Goal: Information Seeking & Learning: Learn about a topic

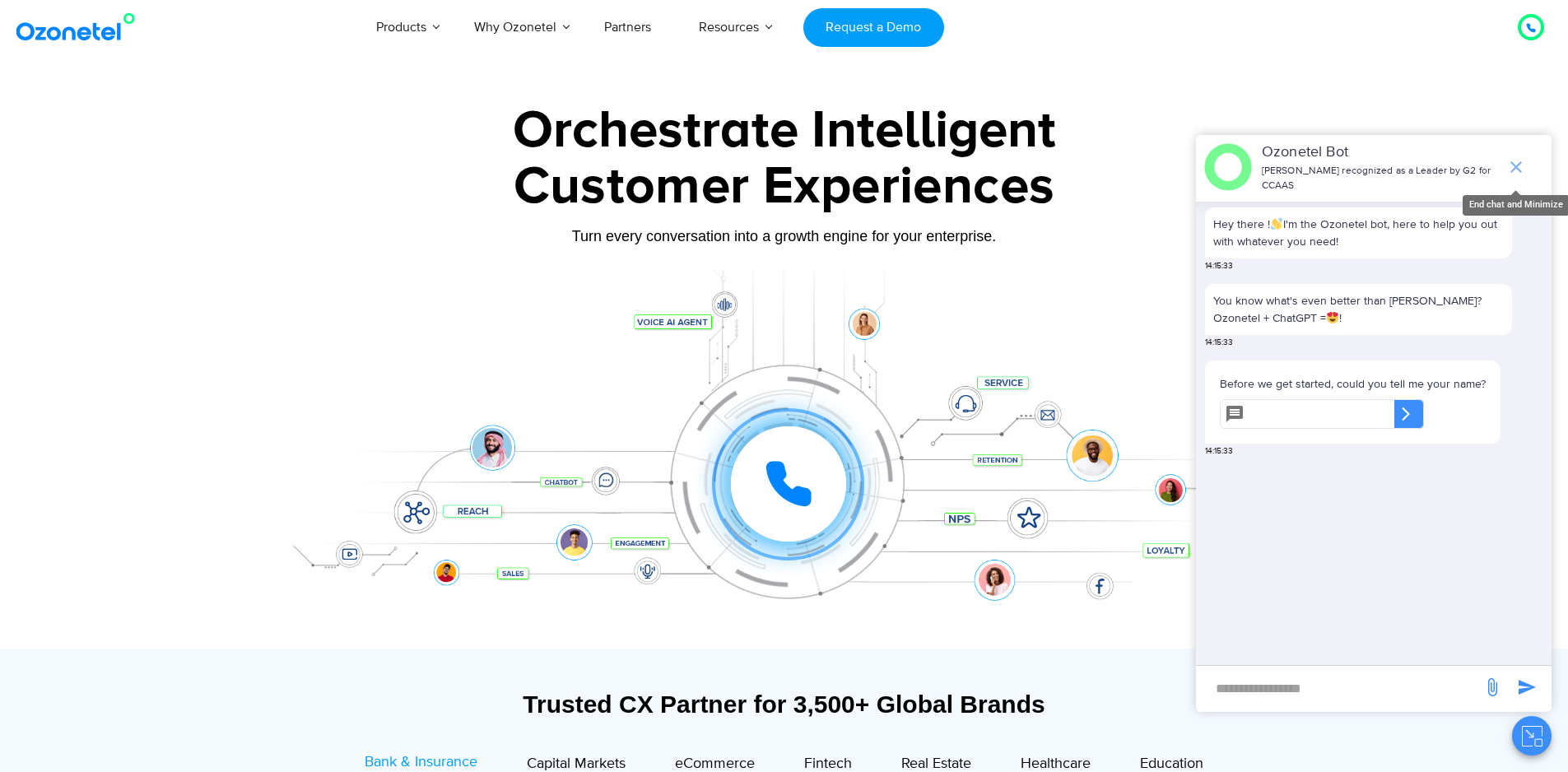
click at [1519, 161] on icon "end chat or minimize" at bounding box center [1515, 166] width 11 height 11
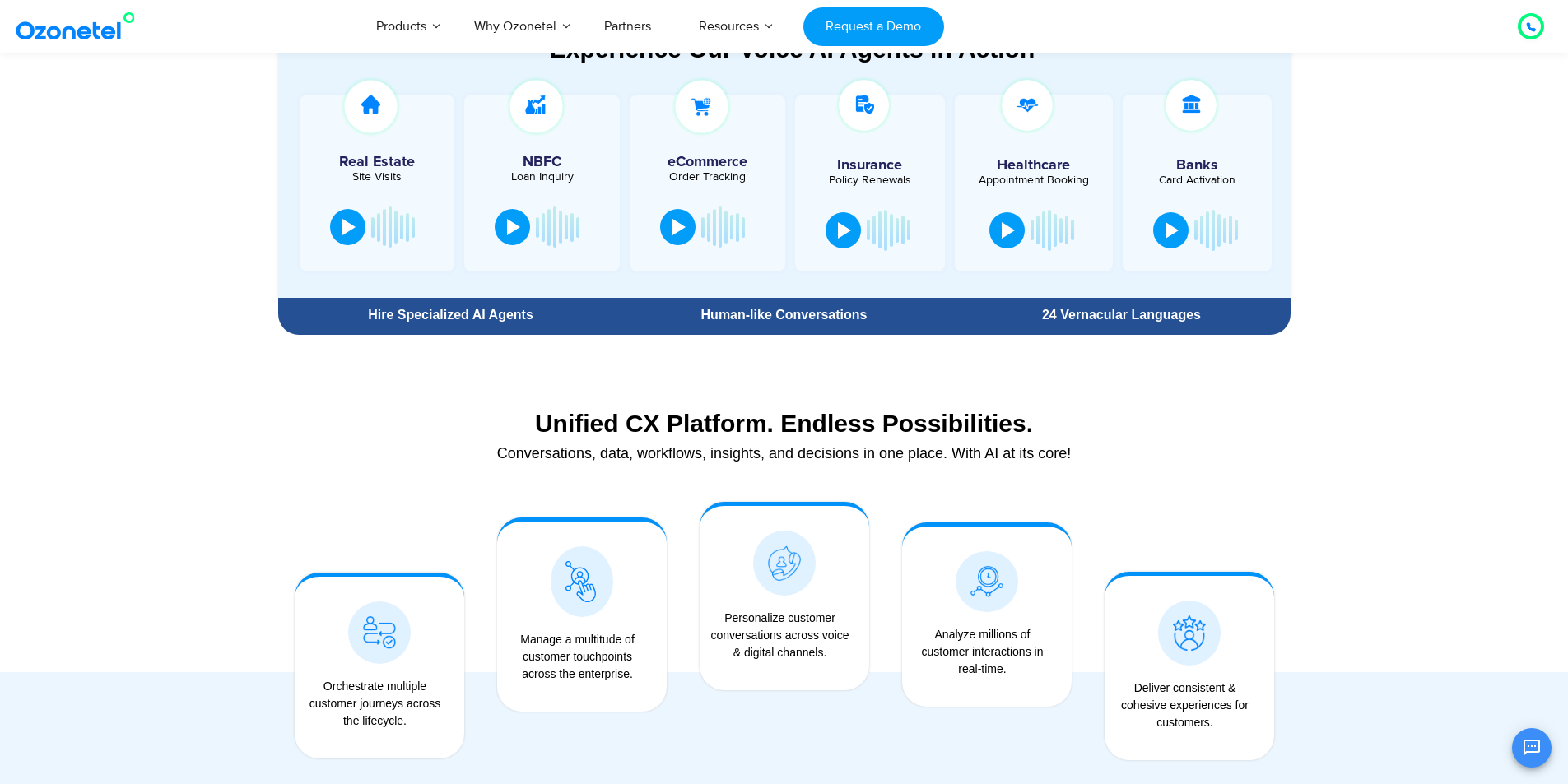
scroll to position [905, 0]
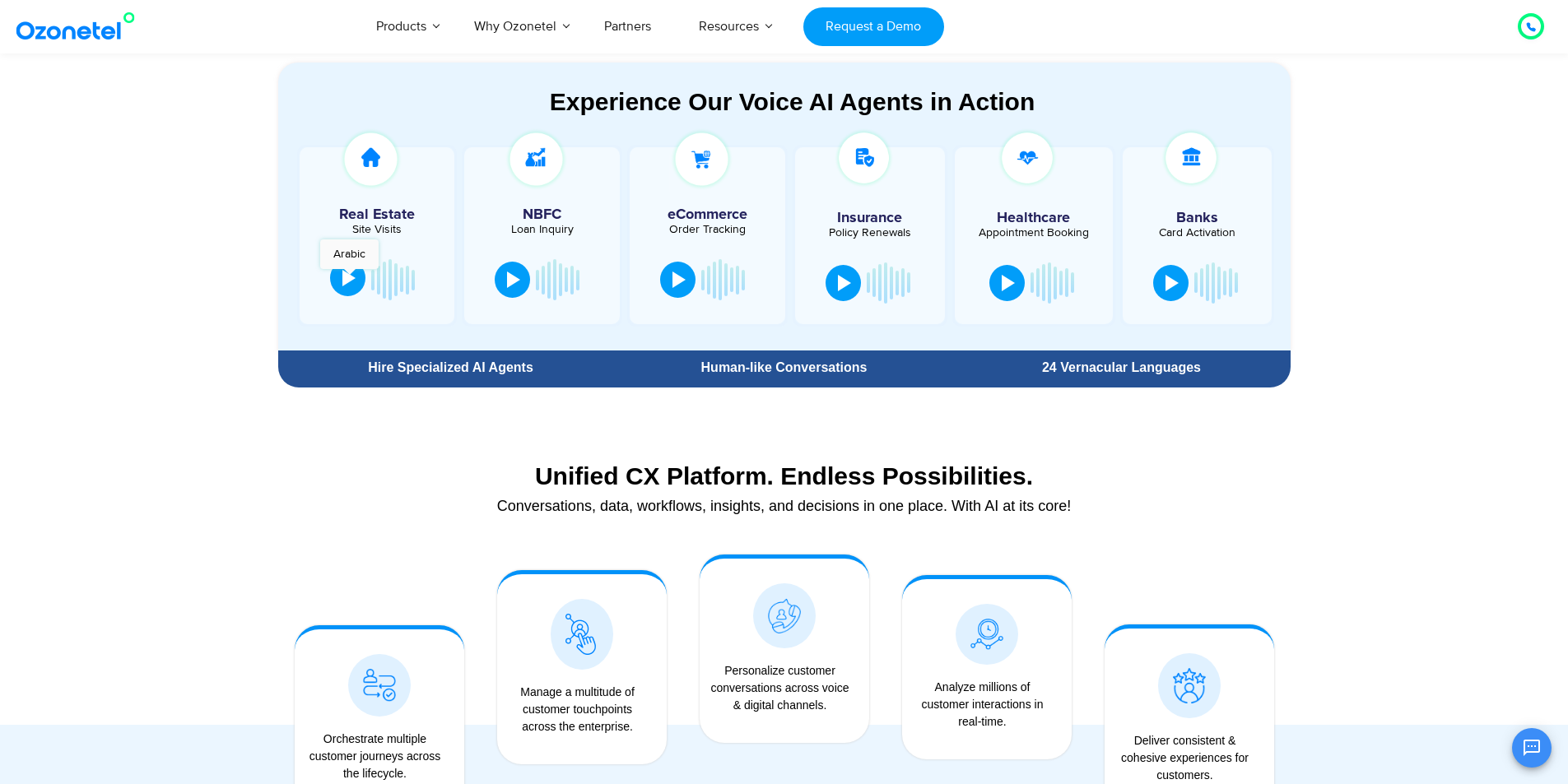
click at [349, 277] on div at bounding box center [348, 278] width 13 height 16
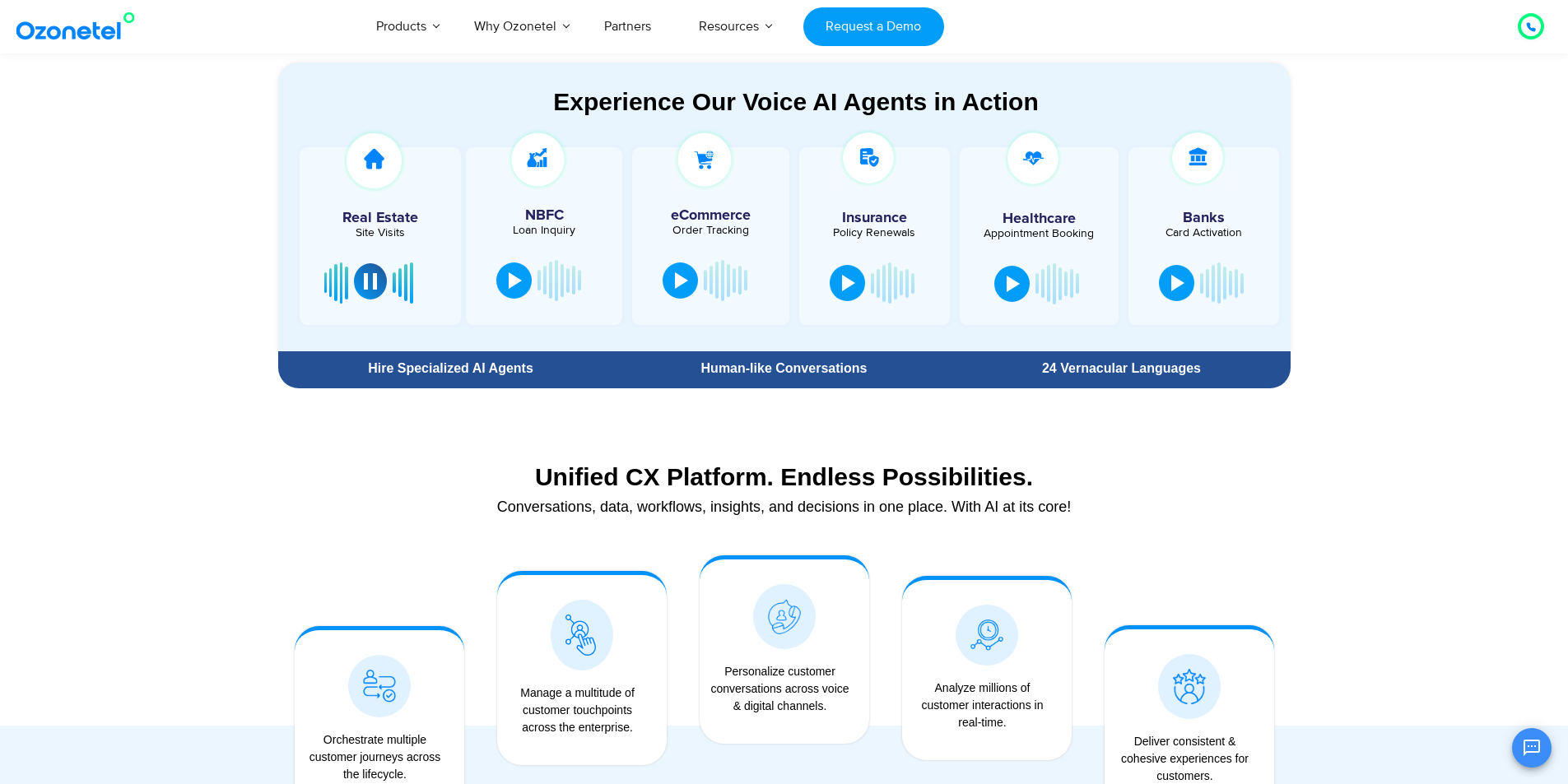
click at [365, 284] on div at bounding box center [370, 281] width 13 height 16
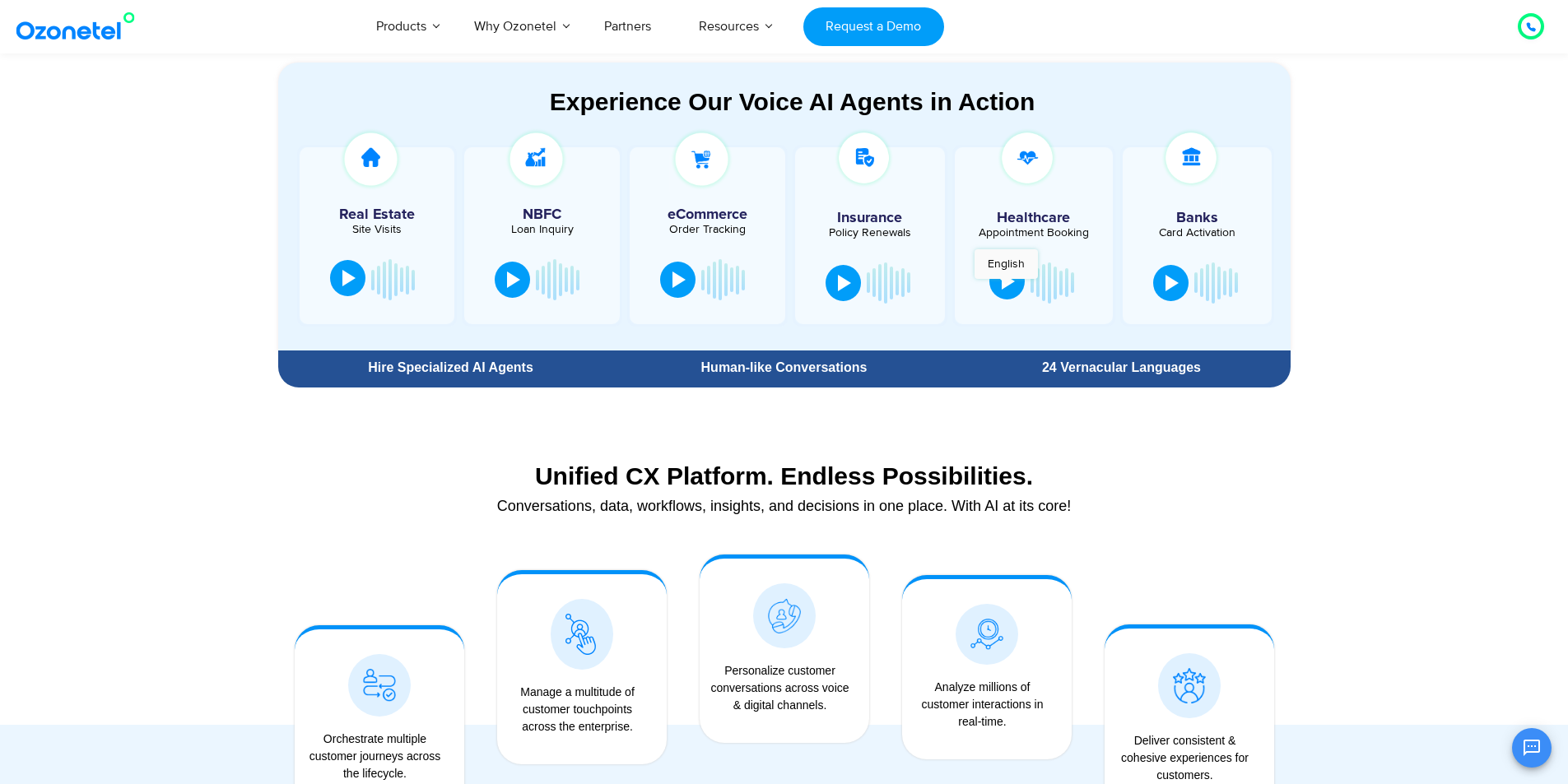
click at [1005, 287] on div at bounding box center [1008, 281] width 13 height 16
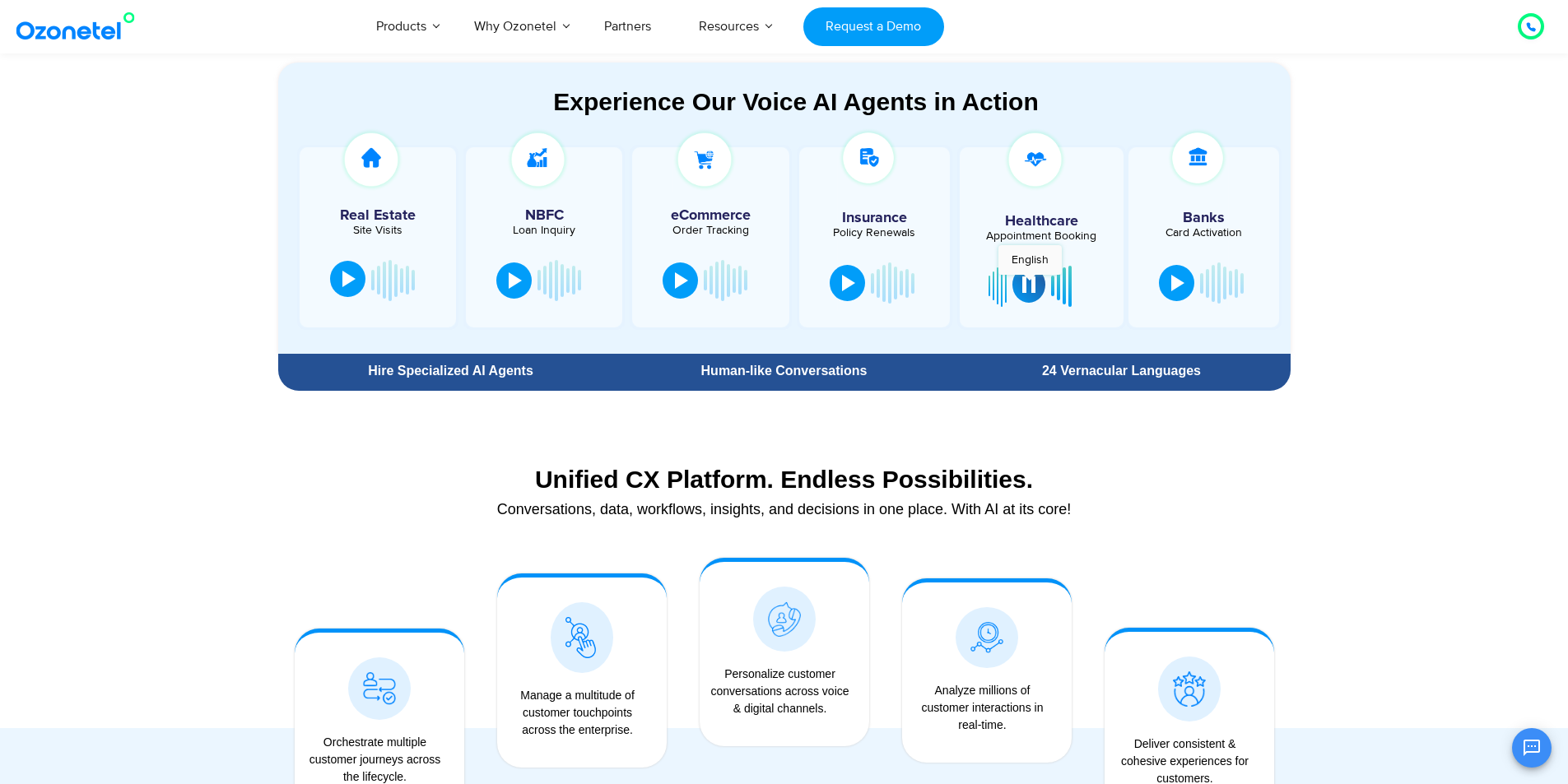
click at [1029, 283] on div at bounding box center [1029, 284] width 13 height 16
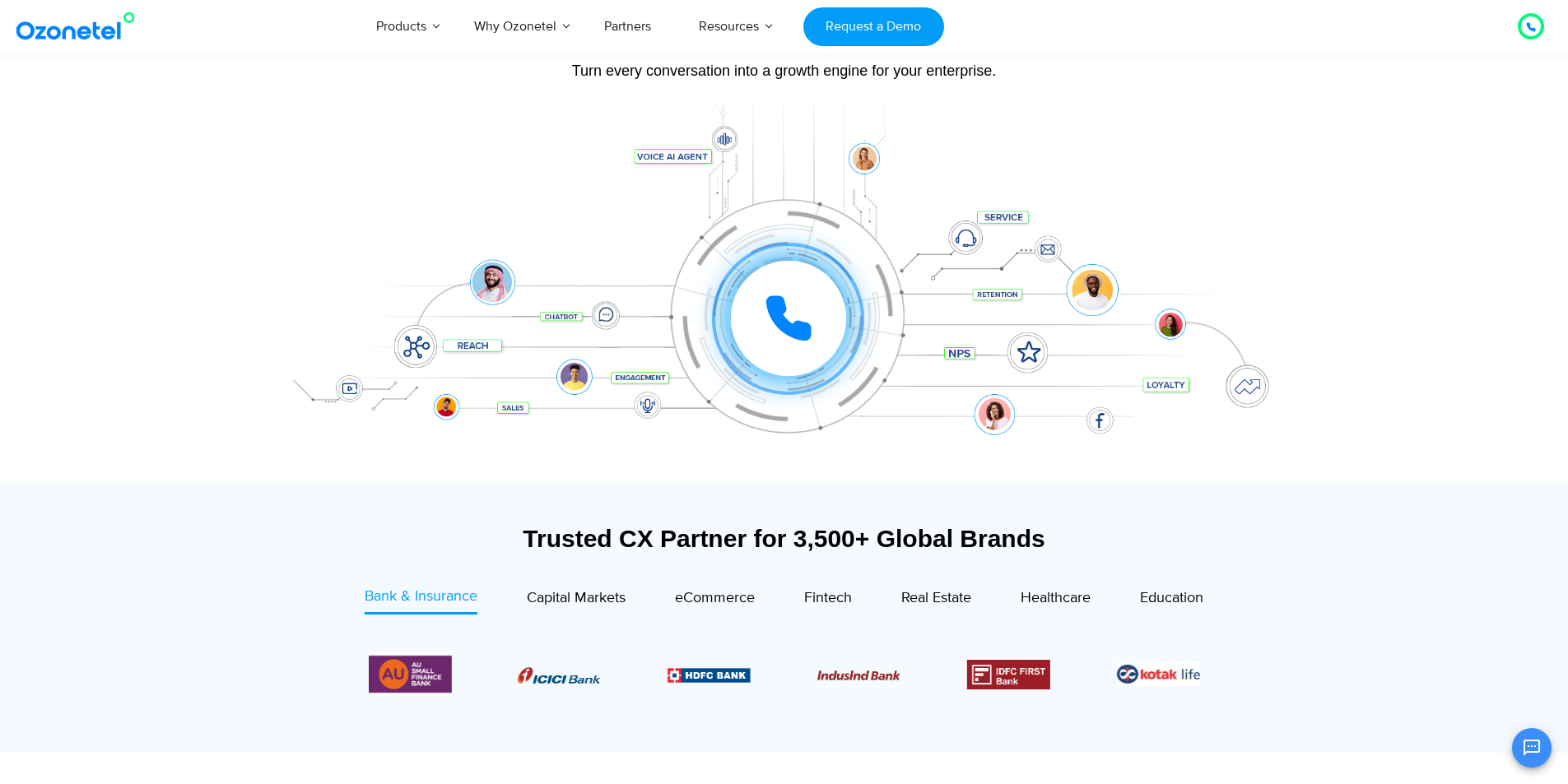
scroll to position [164, 0]
click at [590, 601] on span "Capital Markets" at bounding box center [576, 599] width 99 height 18
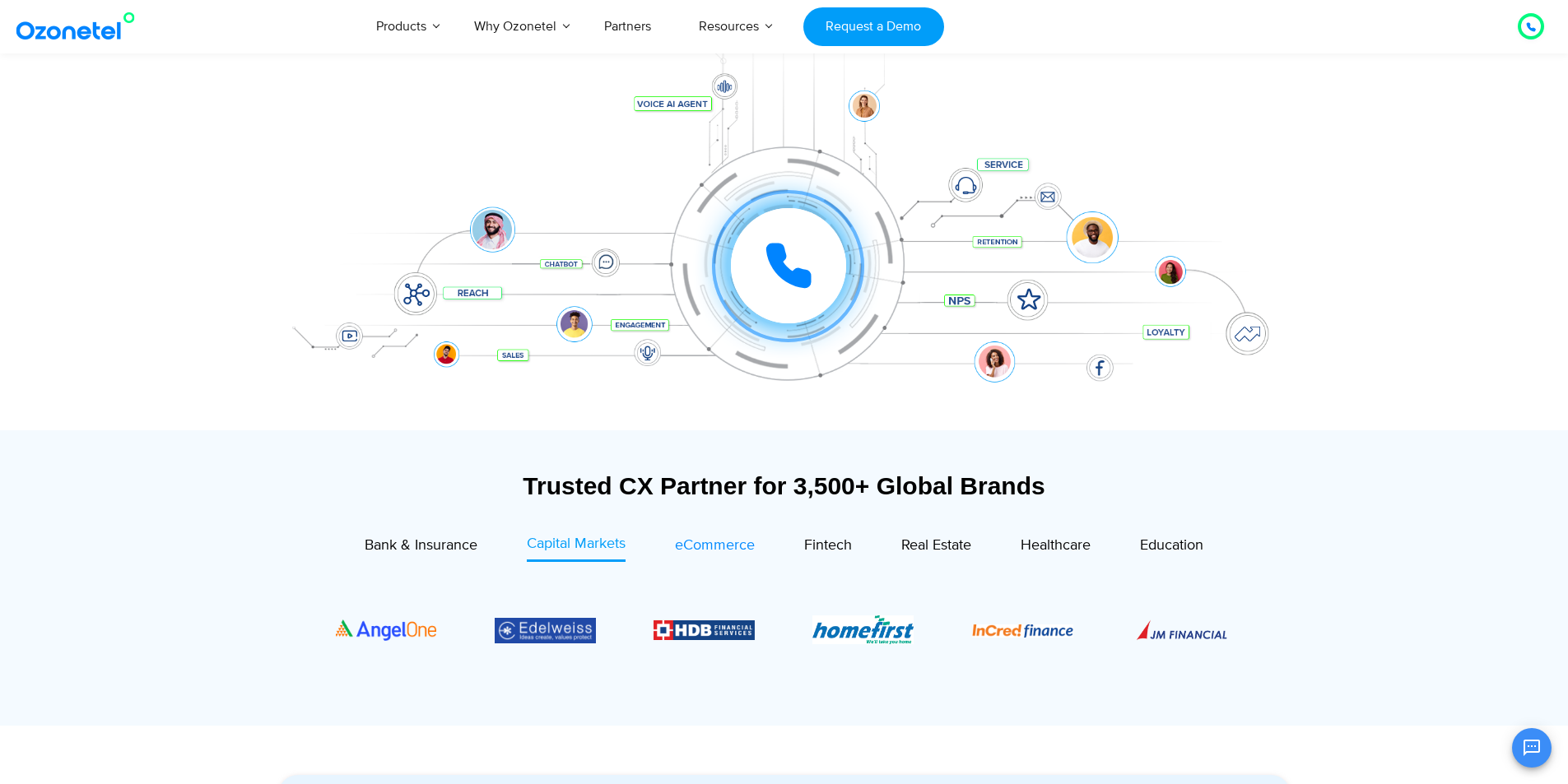
scroll to position [247, 0]
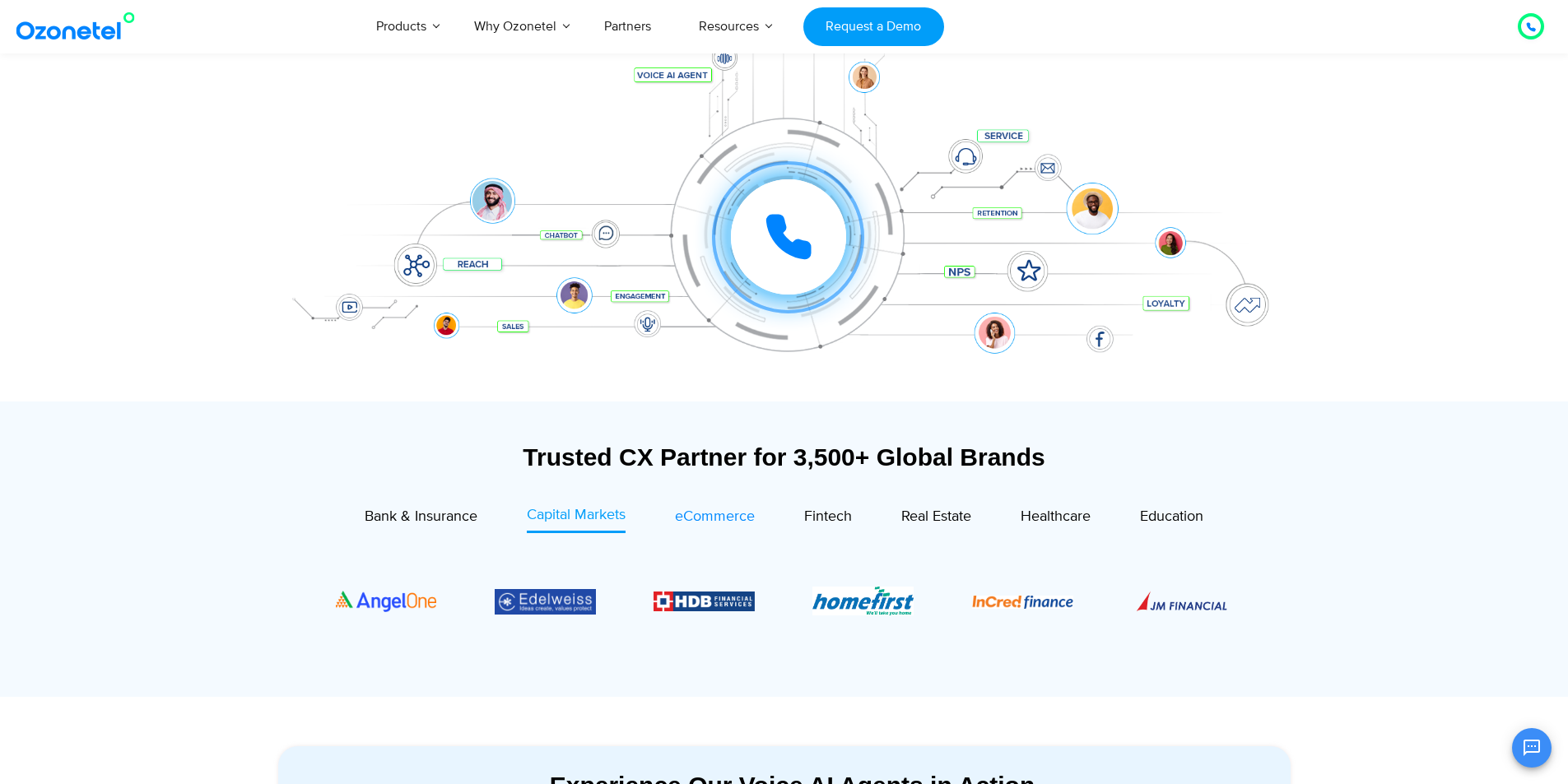
click at [710, 516] on span "eCommerce" at bounding box center [714, 516] width 80 height 18
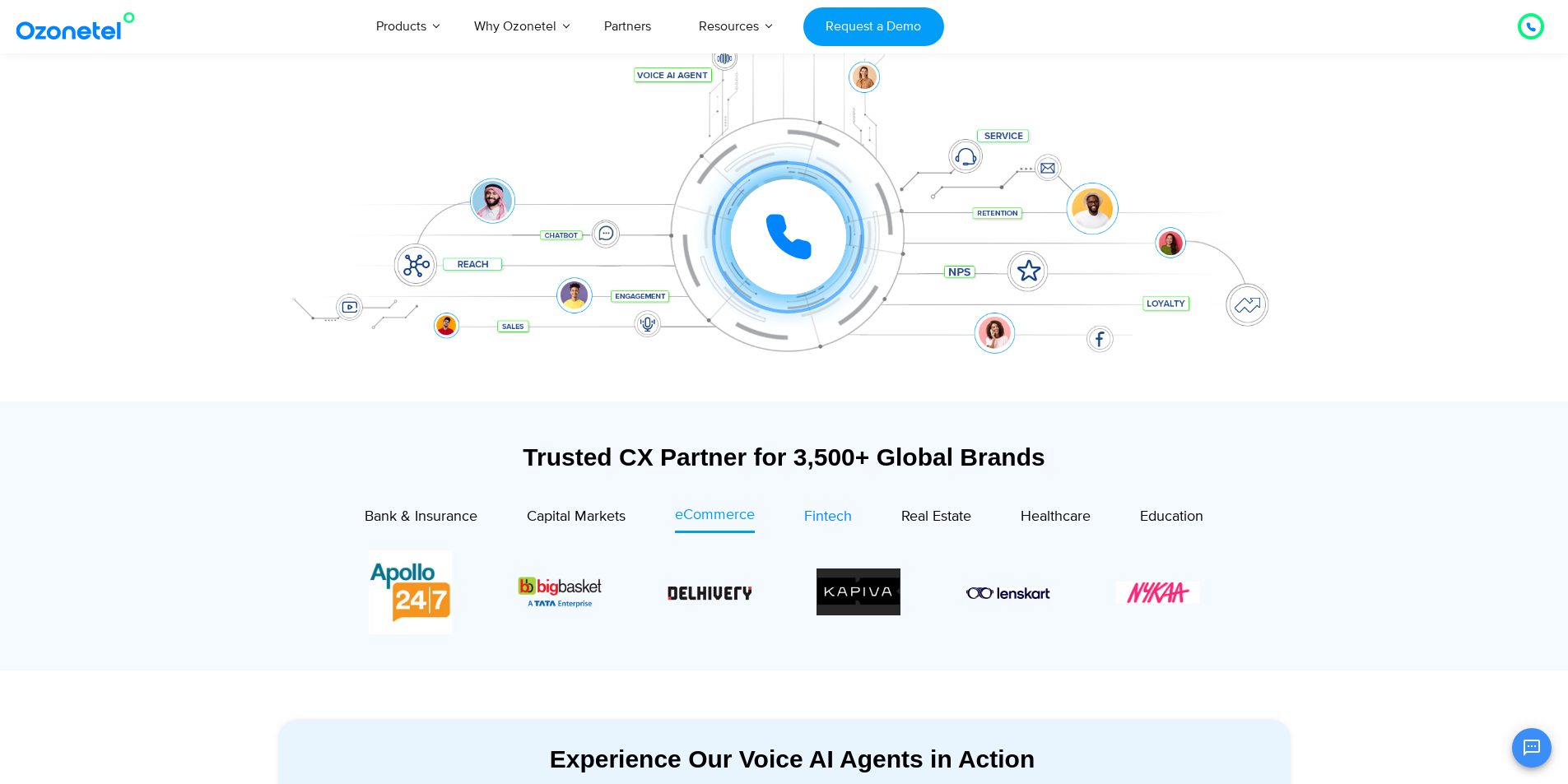
click at [822, 511] on span "Fintech" at bounding box center [828, 516] width 48 height 18
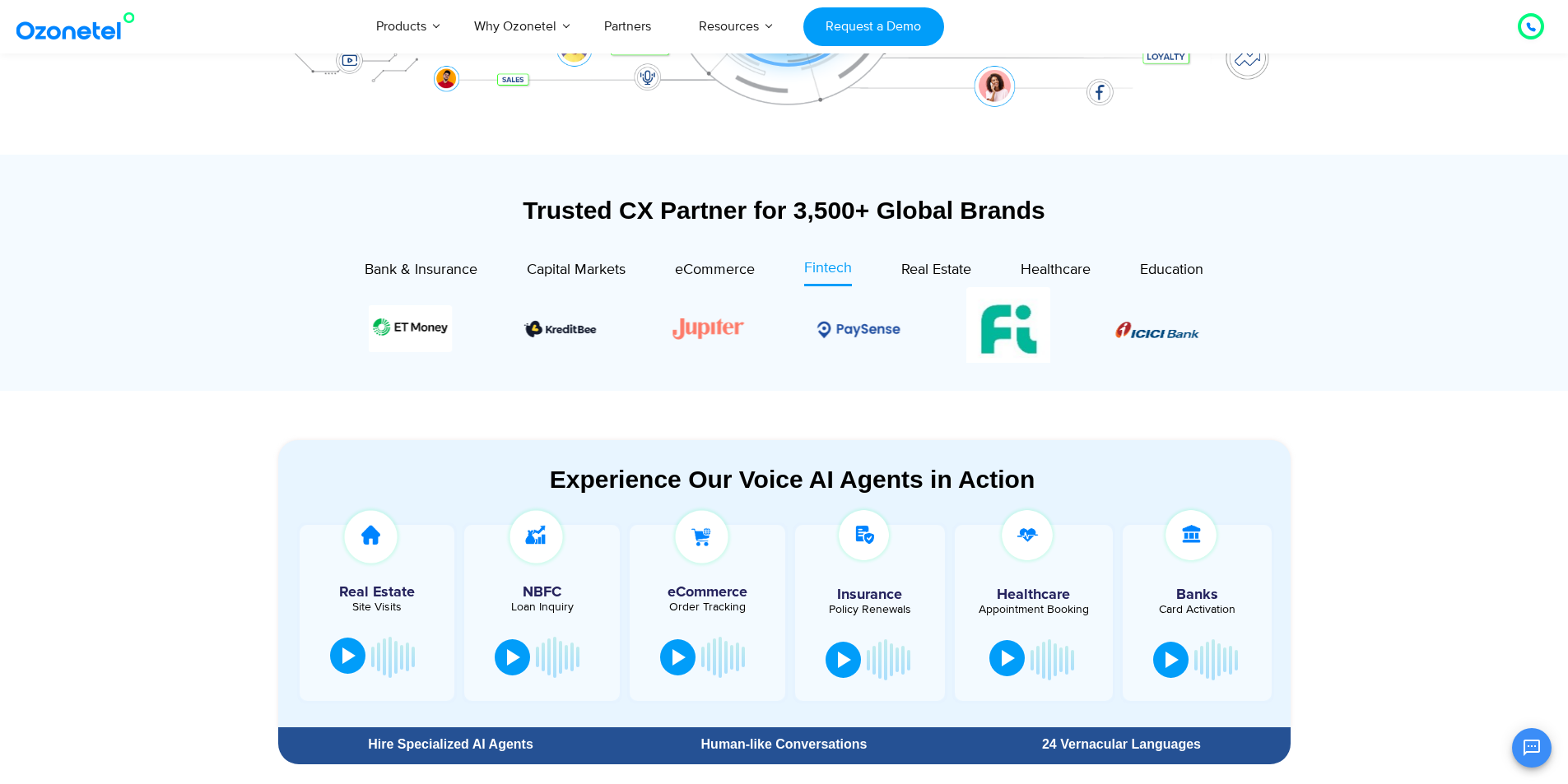
scroll to position [411, 0]
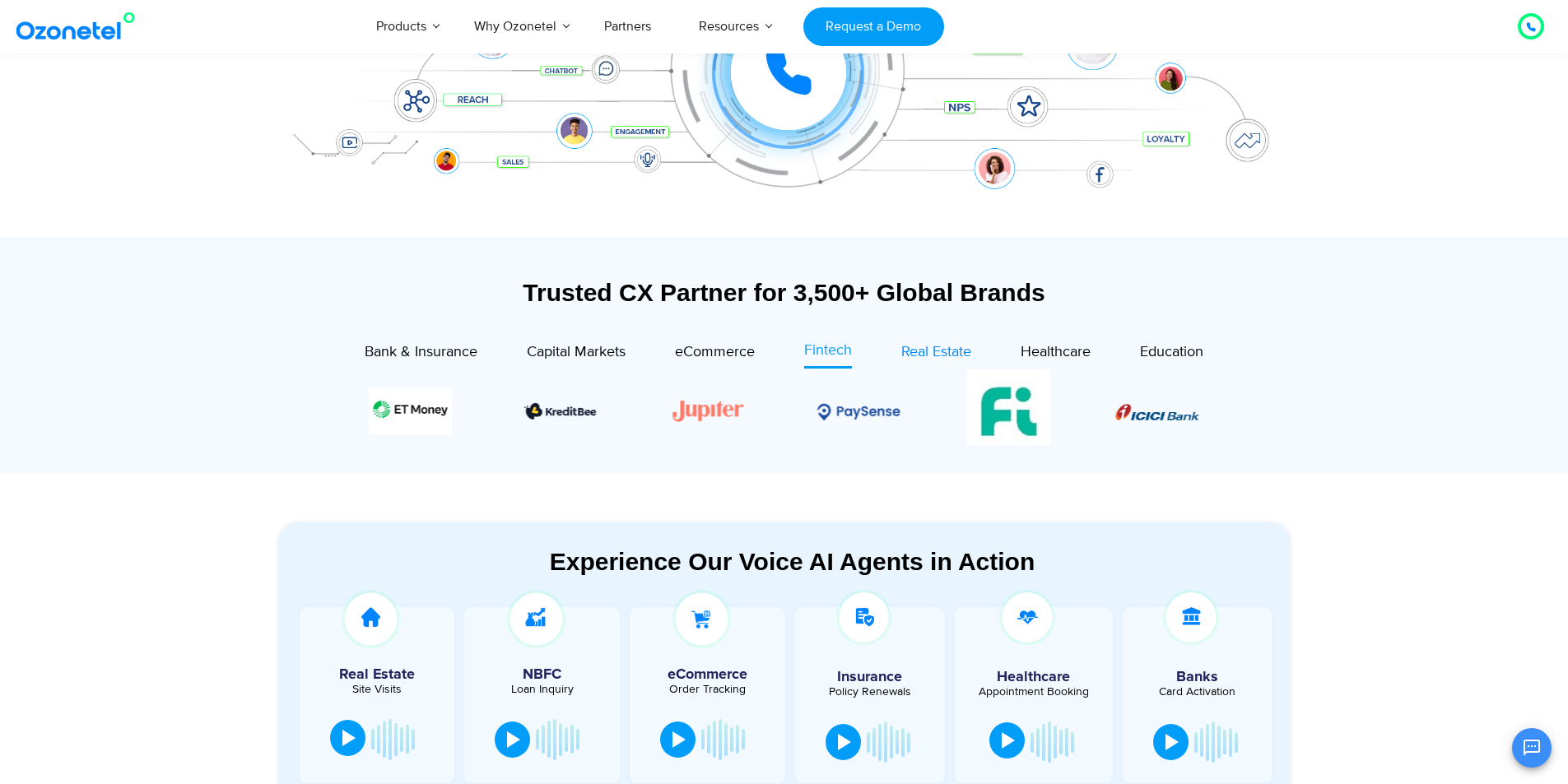
click at [939, 344] on span "Real Estate" at bounding box center [936, 351] width 70 height 18
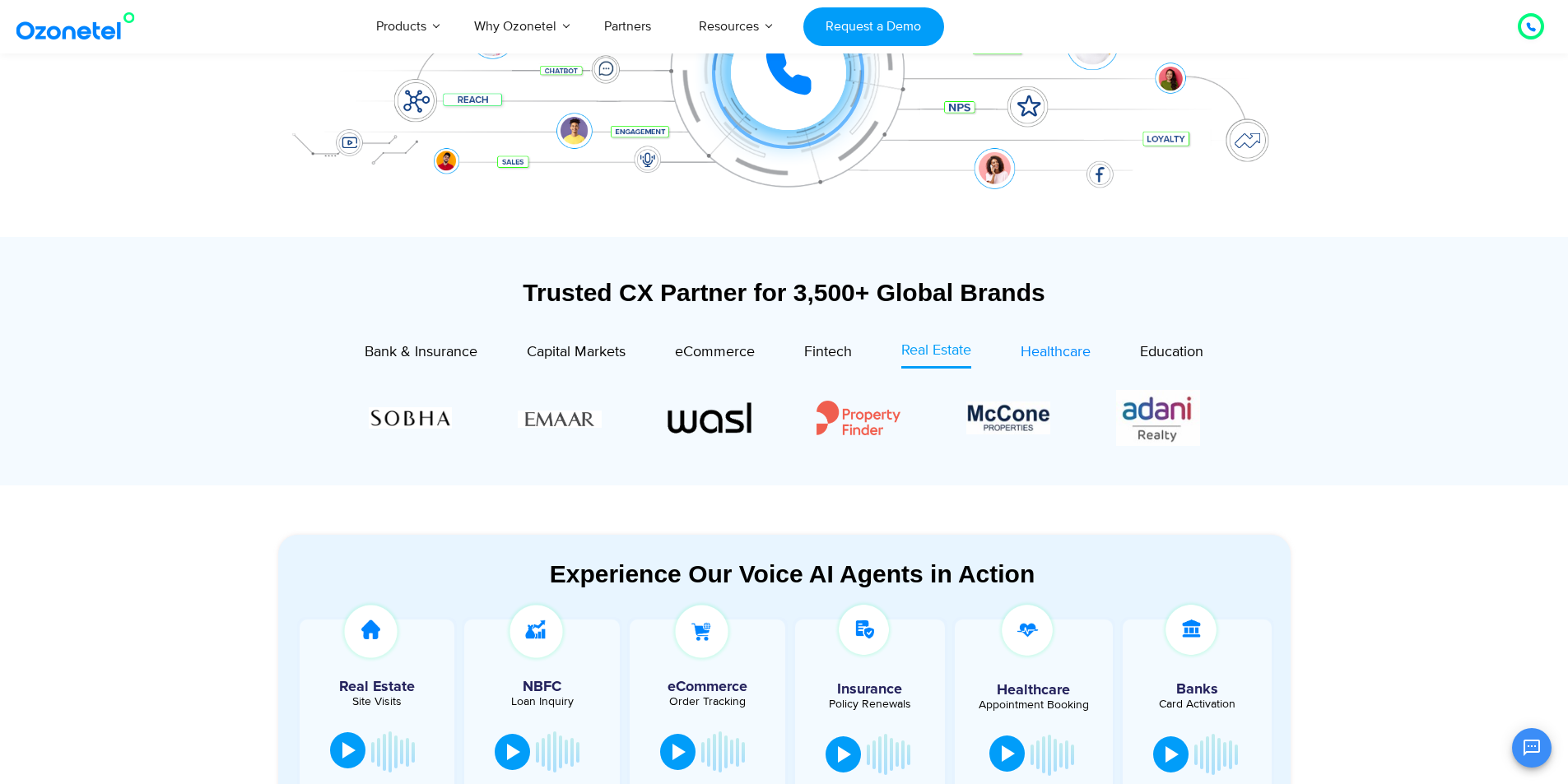
click at [1060, 356] on span "Healthcare" at bounding box center [1055, 351] width 70 height 18
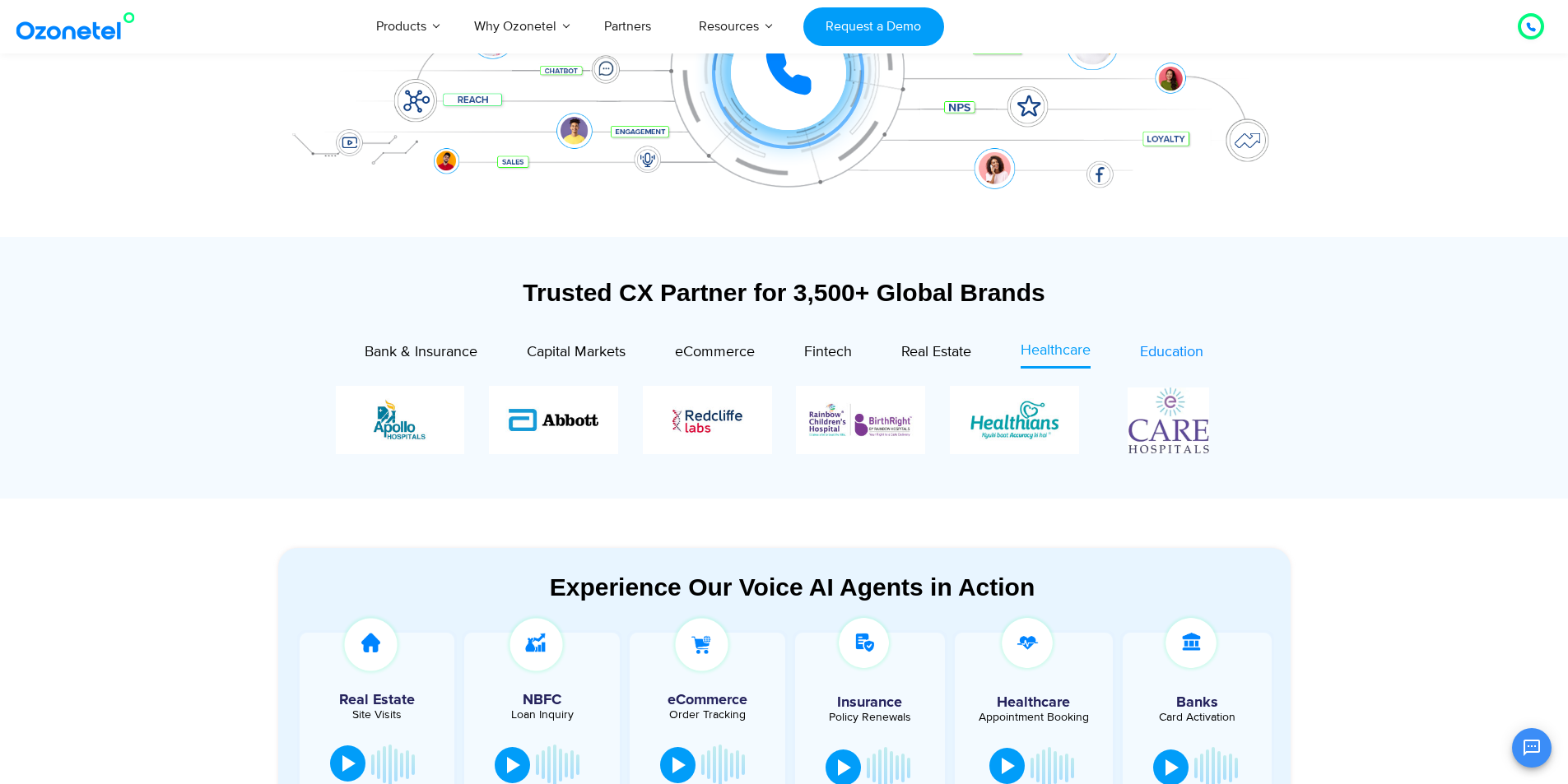
click at [1175, 360] on span "Education" at bounding box center [1171, 351] width 63 height 18
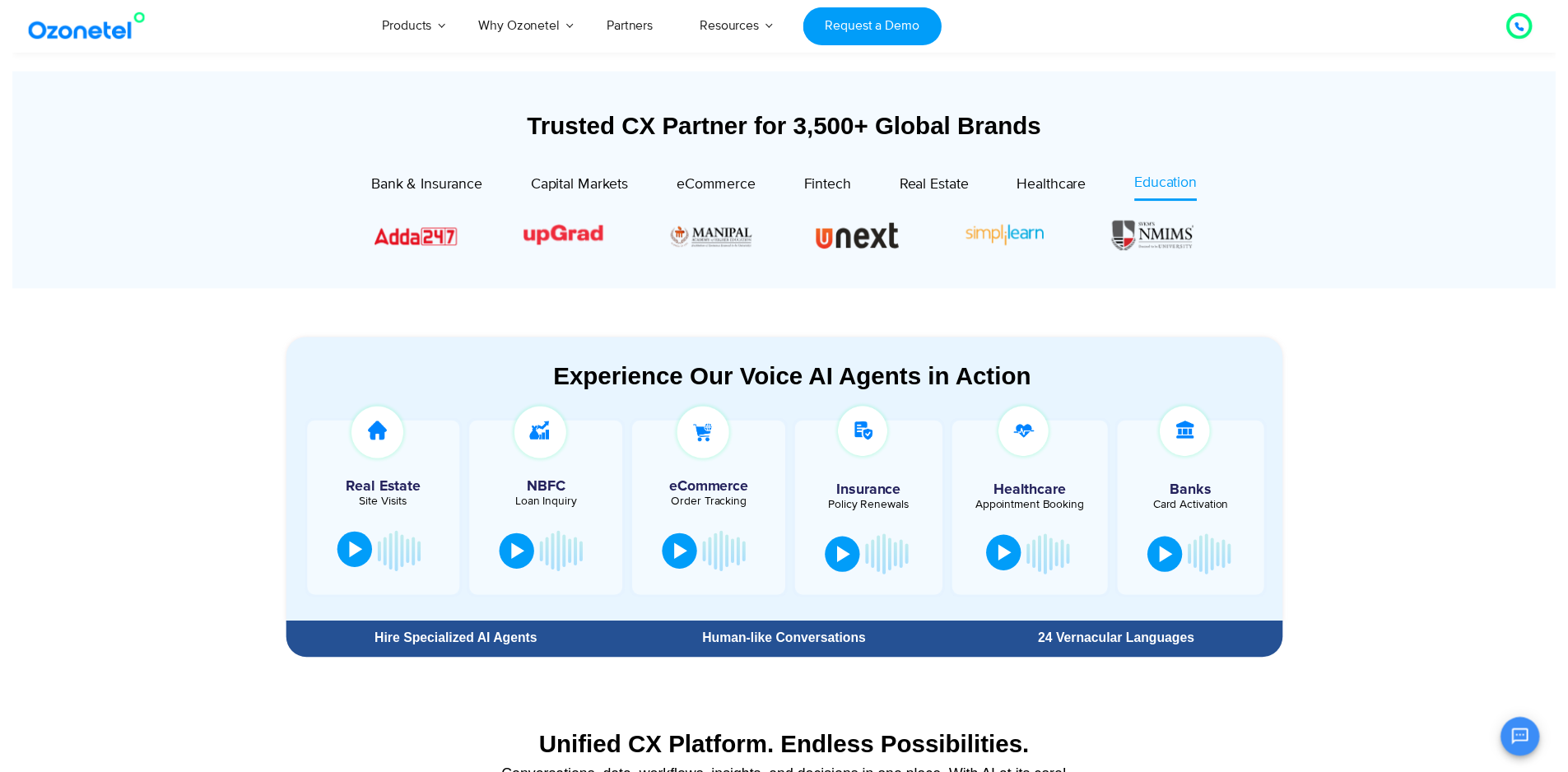
scroll to position [0, 0]
